Goal: Task Accomplishment & Management: Manage account settings

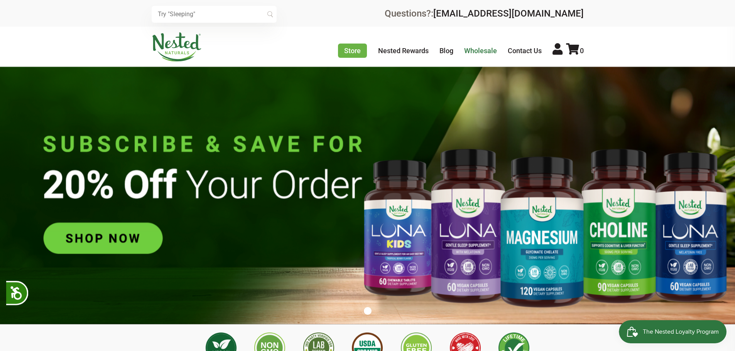
click at [472, 49] on link "Wholesale" at bounding box center [480, 51] width 33 height 8
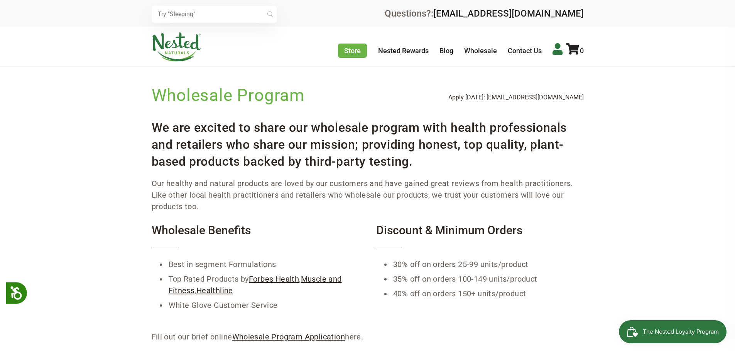
click at [554, 49] on icon at bounding box center [557, 49] width 10 height 12
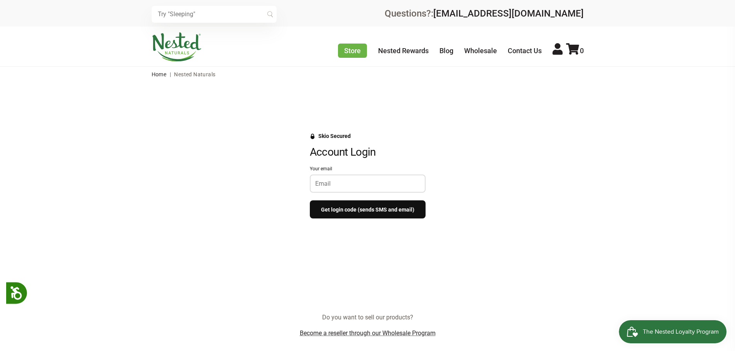
click at [342, 189] on div at bounding box center [368, 184] width 116 height 18
click at [341, 187] on input "Your email" at bounding box center [367, 183] width 105 height 7
click at [325, 186] on input "Your email" at bounding box center [367, 183] width 105 height 7
type input "[EMAIL_ADDRESS][DOMAIN_NAME]"
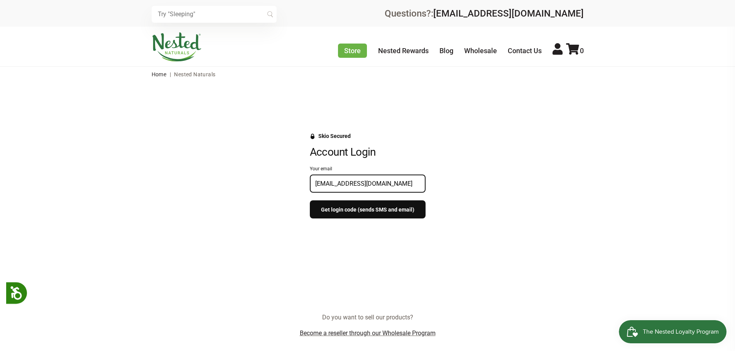
scroll to position [0, 0]
click at [364, 213] on button "Get login code (sends SMS and email)" at bounding box center [368, 210] width 116 height 18
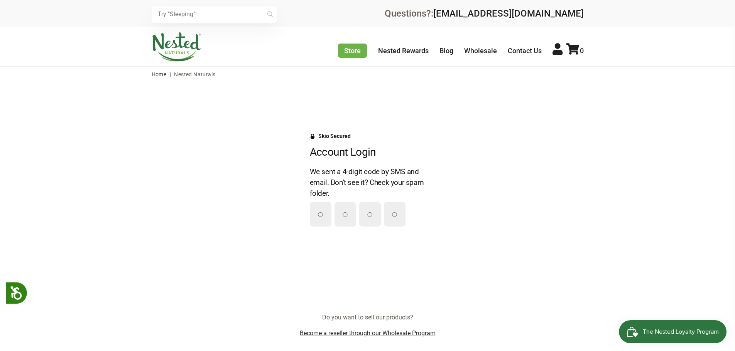
drag, startPoint x: 9, startPoint y: 170, endPoint x: 21, endPoint y: 169, distance: 11.6
click at [9, 170] on div "Skio Secured Account Login We sent a 4-digit code by SMS and email. Don't see i…" at bounding box center [367, 180] width 735 height 107
click at [323, 218] on input "Please enter your pin code" at bounding box center [320, 214] width 20 height 23
type input "9"
type input "5"
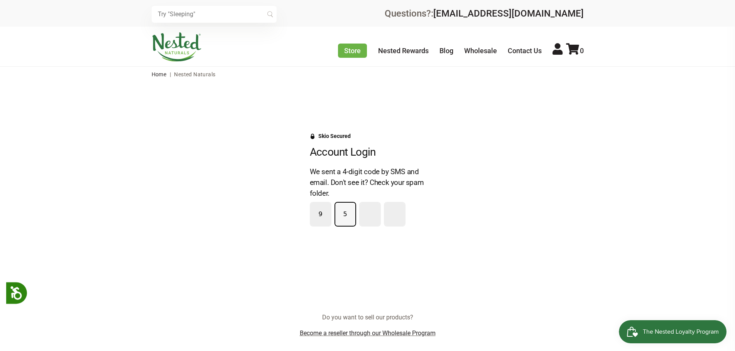
type input "6"
type input "9"
drag, startPoint x: 394, startPoint y: 211, endPoint x: 189, endPoint y: 214, distance: 204.8
click at [194, 217] on div "Skio Secured Account Login We sent a 4-digit code by SMS and email. Don't see i…" at bounding box center [367, 183] width 478 height 101
click at [562, 53] on ul "Store Healthy Aging Super Greens D-Mannose Choline Restful Sleep LUNA Sleep Sup…" at bounding box center [461, 50] width 246 height 14
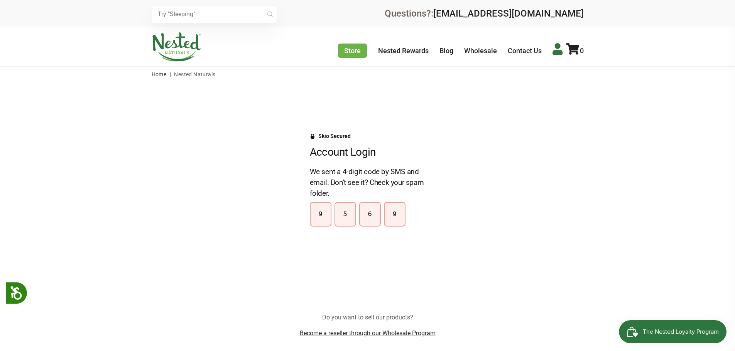
click at [557, 52] on icon at bounding box center [557, 49] width 10 height 12
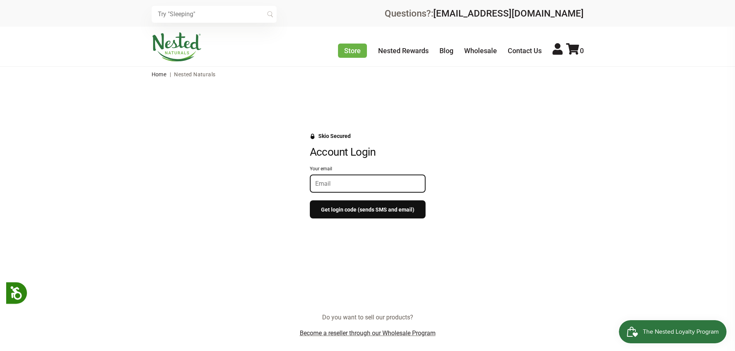
click at [351, 177] on div at bounding box center [368, 184] width 116 height 18
click at [351, 178] on div at bounding box center [368, 184] width 116 height 18
click at [354, 186] on input "Your email" at bounding box center [367, 183] width 105 height 7
type input "info@coastalpharmacyandwellness.com"
click at [357, 213] on button "Get login code (sends SMS and email)" at bounding box center [368, 210] width 116 height 18
